Goal: Information Seeking & Learning: Learn about a topic

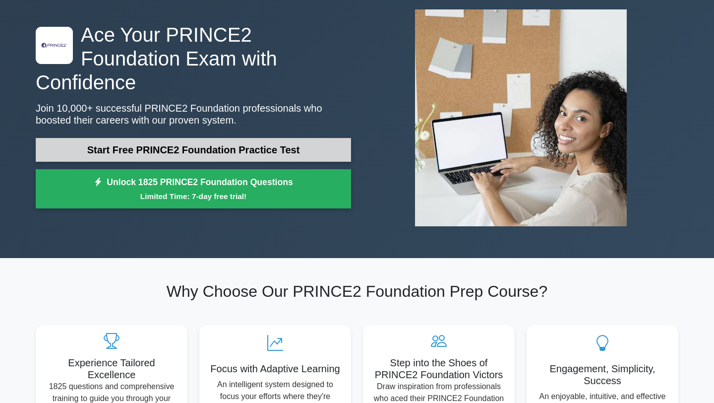
click at [248, 138] on link "Start Free PRINCE2 Foundation Practice Test" at bounding box center [193, 150] width 315 height 24
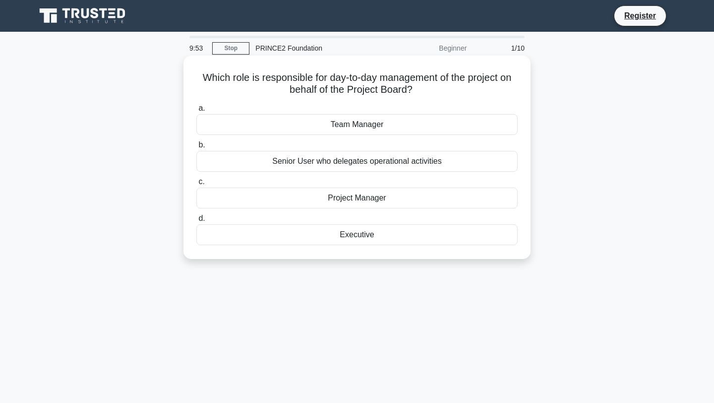
click at [336, 193] on div "Project Manager" at bounding box center [356, 197] width 321 height 21
click at [196, 185] on input "c. Project Manager" at bounding box center [196, 181] width 0 height 6
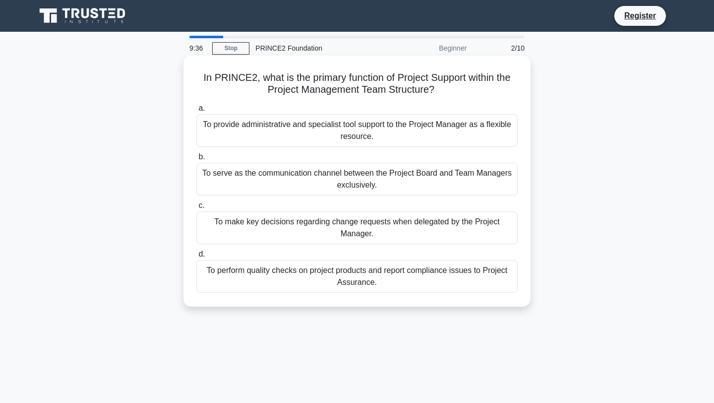
click at [326, 130] on div "To provide administrative and specialist tool support to the Project Manager as…" at bounding box center [356, 130] width 321 height 33
click at [196, 112] on input "a. To provide administrative and specialist tool support to the Project Manager…" at bounding box center [196, 108] width 0 height 6
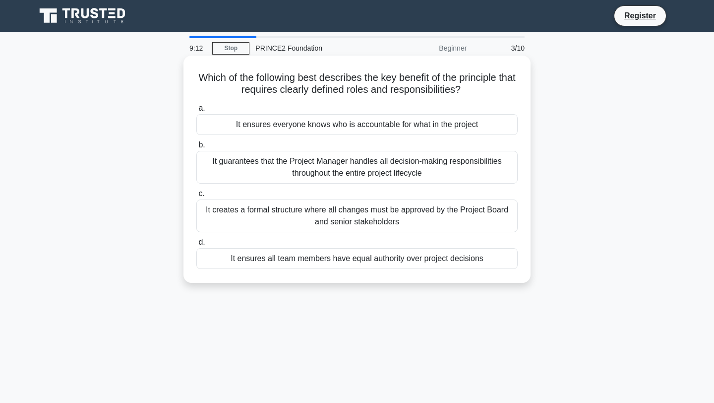
click at [443, 125] on div "It ensures everyone knows who is accountable for what in the project" at bounding box center [356, 124] width 321 height 21
click at [196, 112] on input "a. It ensures everyone knows who is accountable for what in the project" at bounding box center [196, 108] width 0 height 6
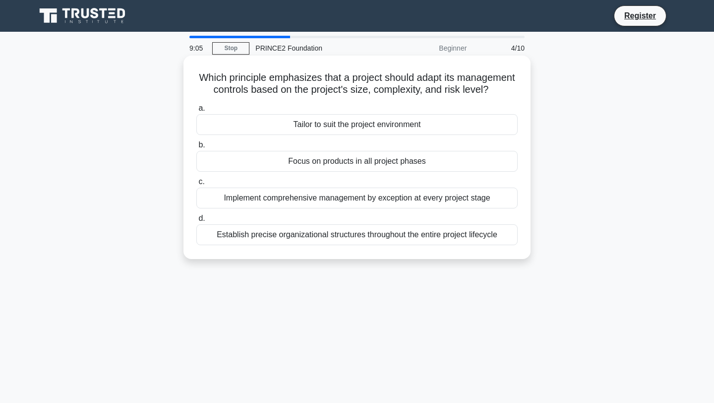
click at [322, 121] on div "Tailor to suit the project environment" at bounding box center [356, 124] width 321 height 21
click at [196, 112] on input "a. Tailor to suit the project environment" at bounding box center [196, 108] width 0 height 6
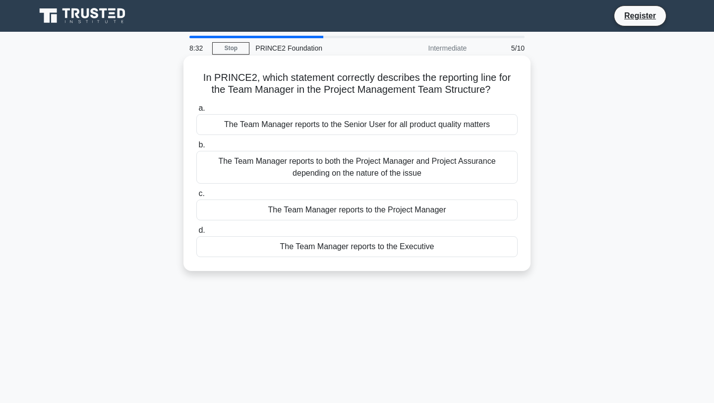
click at [305, 207] on div "The Team Manager reports to the Project Manager" at bounding box center [356, 209] width 321 height 21
click at [196, 197] on input "c. The Team Manager reports to the Project Manager" at bounding box center [196, 193] width 0 height 6
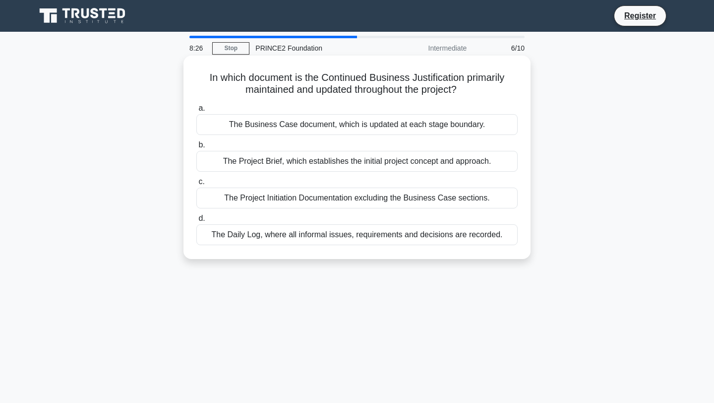
click at [325, 121] on div "The Business Case document, which is updated at each stage boundary." at bounding box center [356, 124] width 321 height 21
click at [196, 112] on input "a. The Business Case document, which is updated at each stage boundary." at bounding box center [196, 108] width 0 height 6
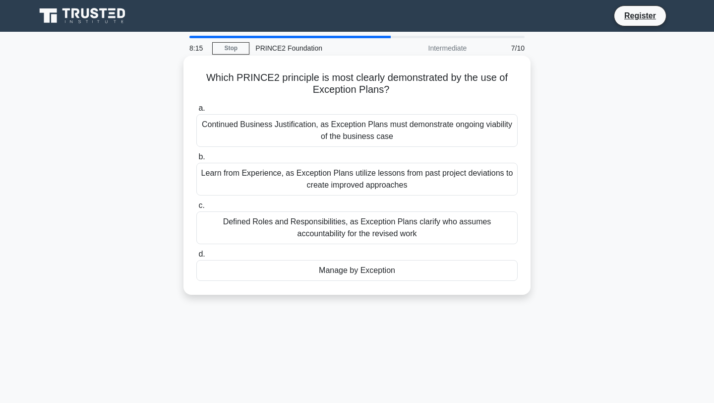
click at [327, 274] on div "Manage by Exception" at bounding box center [356, 270] width 321 height 21
click at [196, 257] on input "d. Manage by Exception" at bounding box center [196, 254] width 0 height 6
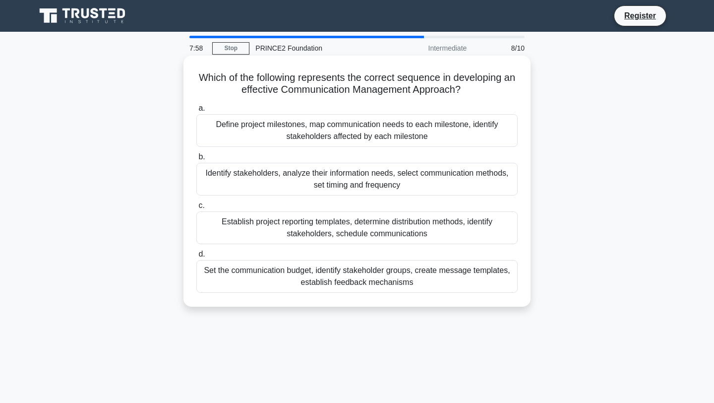
click at [382, 172] on div "Identify stakeholders, analyze their information needs, select communication me…" at bounding box center [356, 179] width 321 height 33
click at [196, 160] on input "b. Identify stakeholders, analyze their information needs, select communication…" at bounding box center [196, 157] width 0 height 6
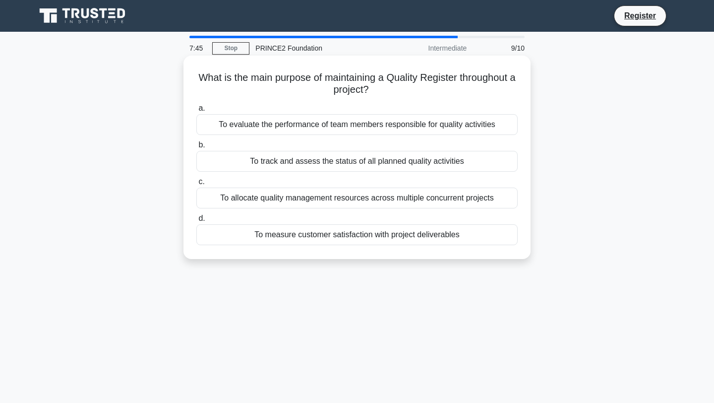
click at [350, 156] on div "To track and assess the status of all planned quality activities" at bounding box center [356, 161] width 321 height 21
click at [196, 148] on input "b. To track and assess the status of all planned quality activities" at bounding box center [196, 145] width 0 height 6
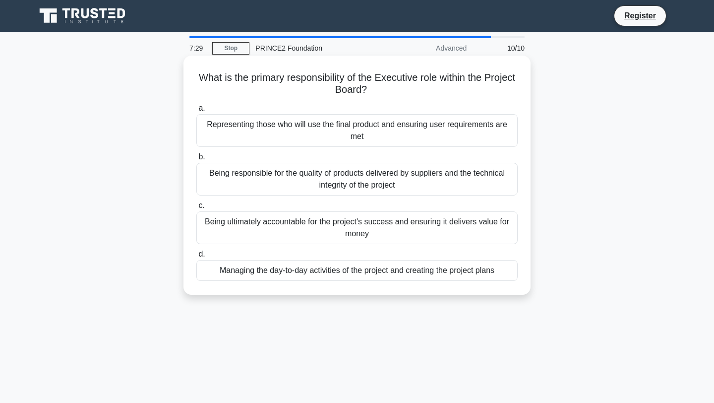
click at [343, 233] on div "Being ultimately accountable for the project's success and ensuring it delivers…" at bounding box center [356, 227] width 321 height 33
click at [196, 209] on input "c. Being ultimately accountable for the project's success and ensuring it deliv…" at bounding box center [196, 205] width 0 height 6
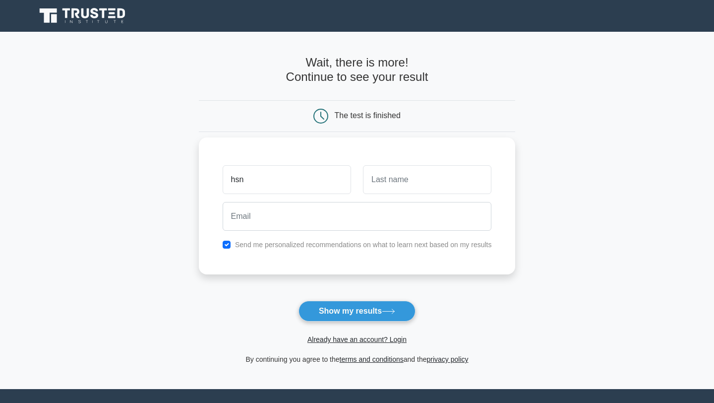
type input "hsn"
click at [453, 175] on input "text" at bounding box center [427, 179] width 128 height 29
type input "ab"
click at [283, 187] on input "hsn" at bounding box center [287, 179] width 128 height 29
type input "h"
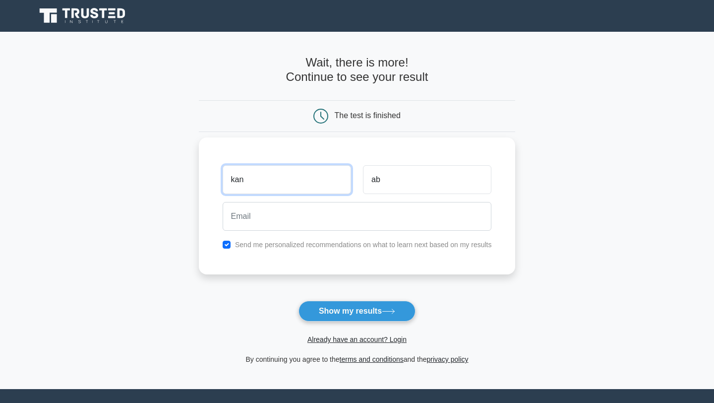
type input "kan"
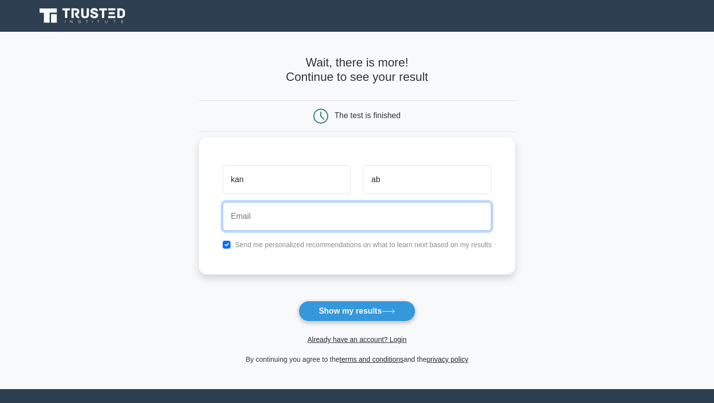
click at [250, 217] on input "email" at bounding box center [357, 216] width 269 height 29
type input "bpeu123@hotmail.com"
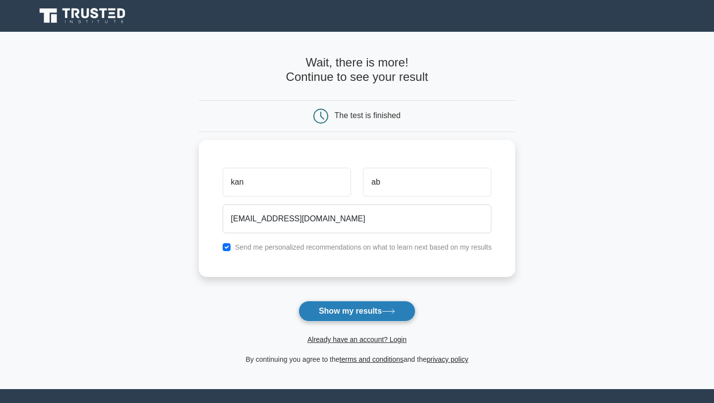
click at [371, 316] on button "Show my results" at bounding box center [356, 310] width 117 height 21
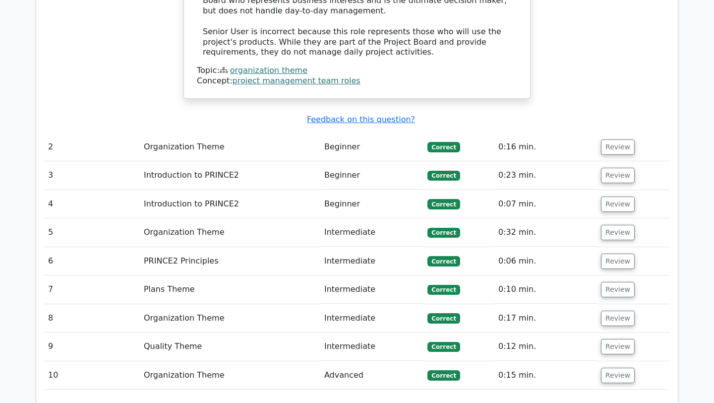
scroll to position [1132, 0]
click at [375, 361] on td "Advanced" at bounding box center [372, 375] width 104 height 28
click at [360, 361] on td "Advanced" at bounding box center [372, 375] width 104 height 28
click at [336, 361] on td "Advanced" at bounding box center [372, 375] width 104 height 28
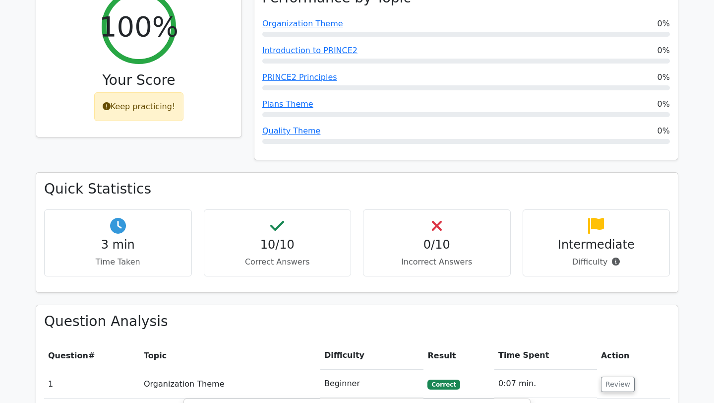
scroll to position [404, 0]
